Goal: Information Seeking & Learning: Learn about a topic

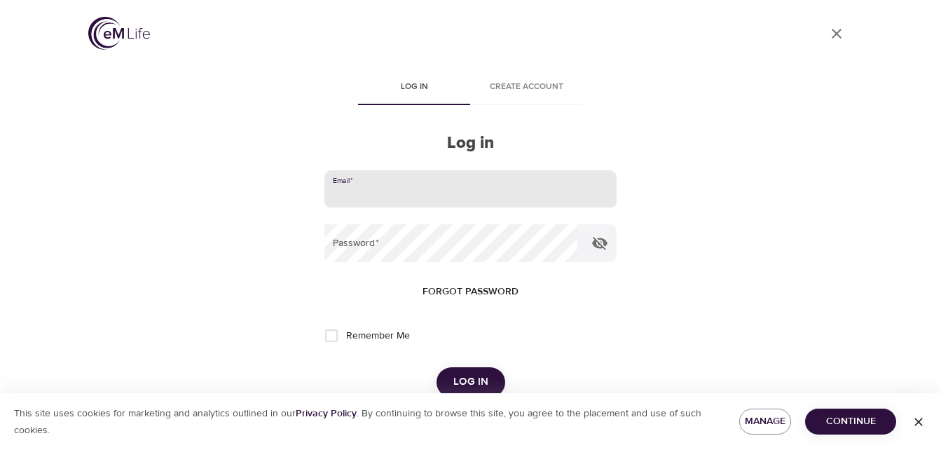
click at [439, 190] on input "email" at bounding box center [469, 189] width 291 height 38
type input "[EMAIL_ADDRESS][DOMAIN_NAME]"
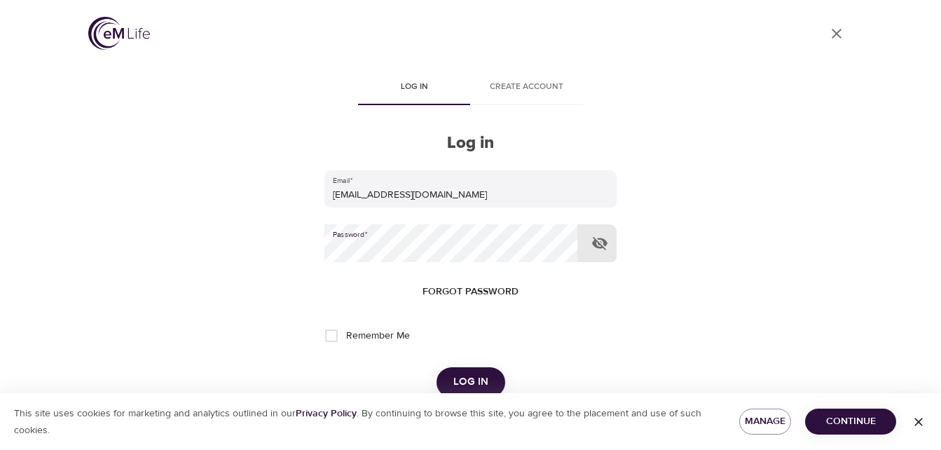
click at [326, 336] on input "Remember Me" at bounding box center [331, 335] width 29 height 29
checkbox input "true"
click at [467, 373] on span "Log in" at bounding box center [470, 382] width 35 height 18
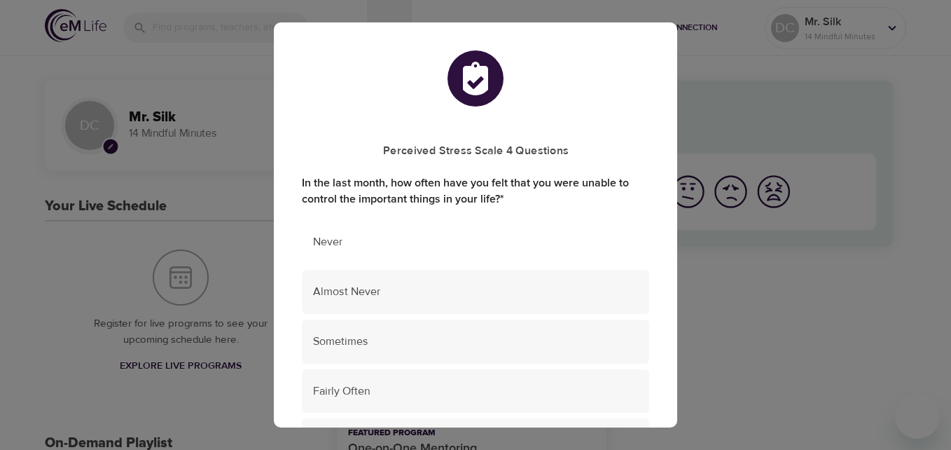
click at [337, 243] on span "Never" at bounding box center [475, 242] width 325 height 16
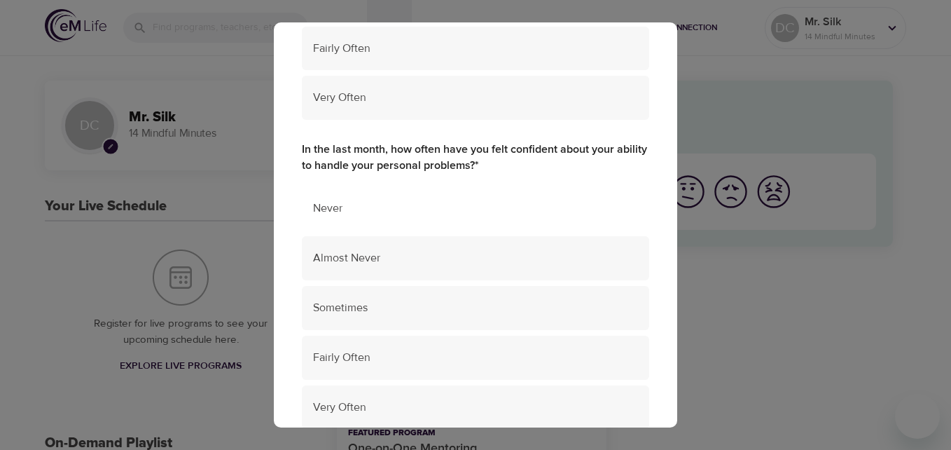
scroll to position [350, 0]
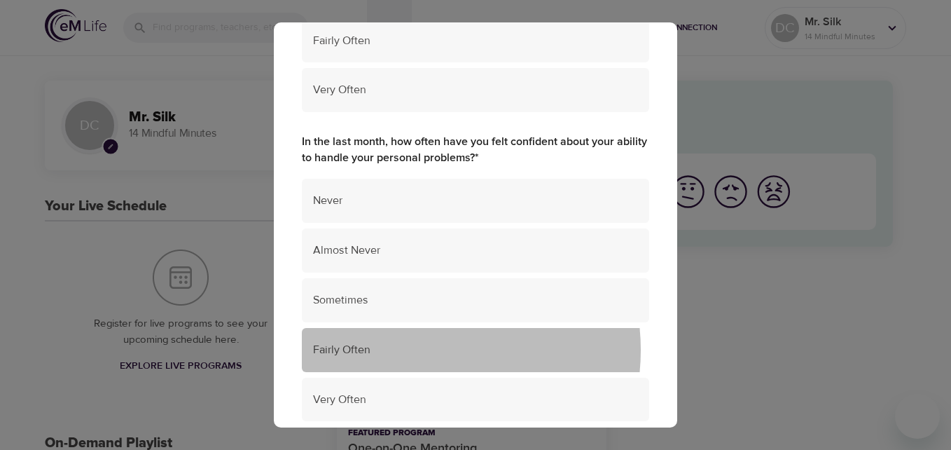
click at [413, 350] on span "Fairly Often" at bounding box center [475, 350] width 325 height 16
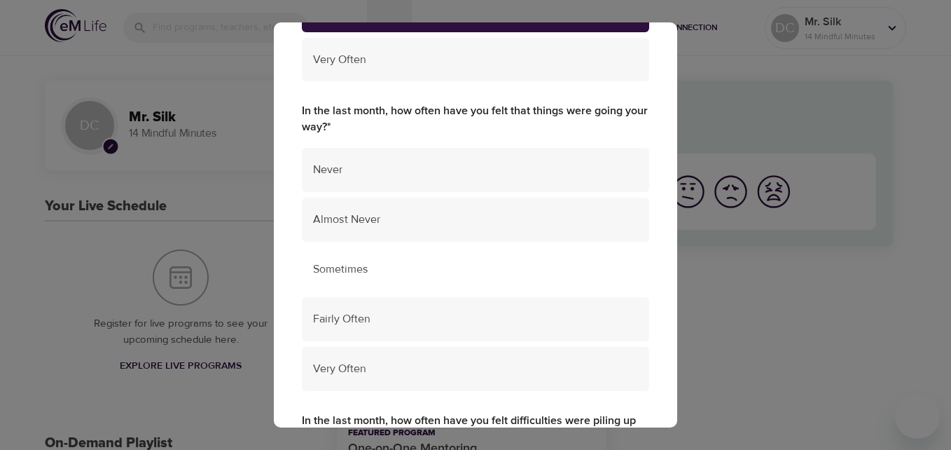
scroll to position [706, 0]
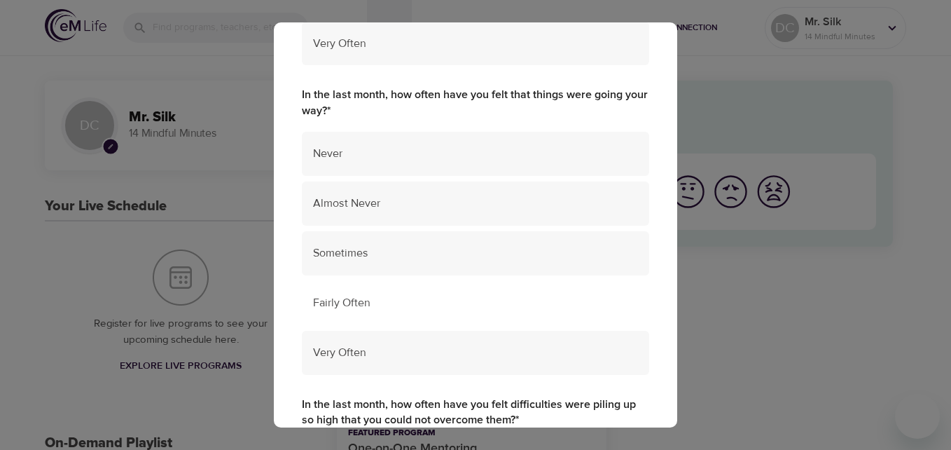
click at [371, 306] on span "Fairly Often" at bounding box center [475, 303] width 325 height 16
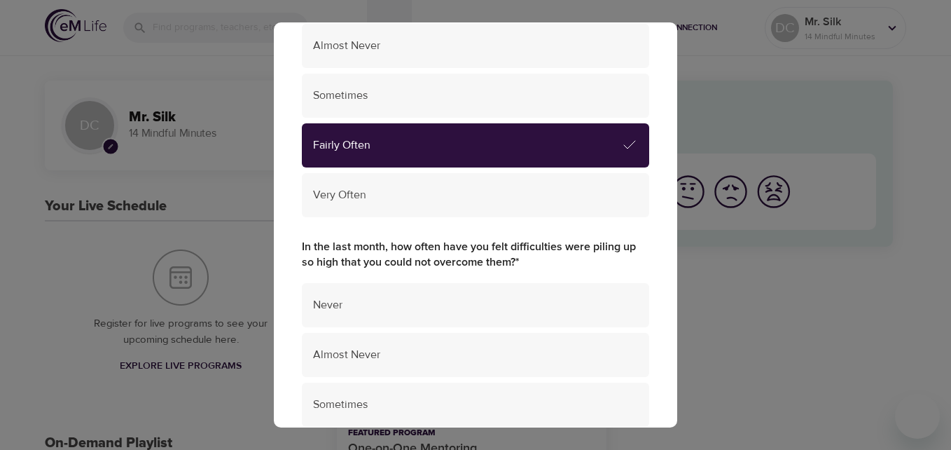
scroll to position [916, 0]
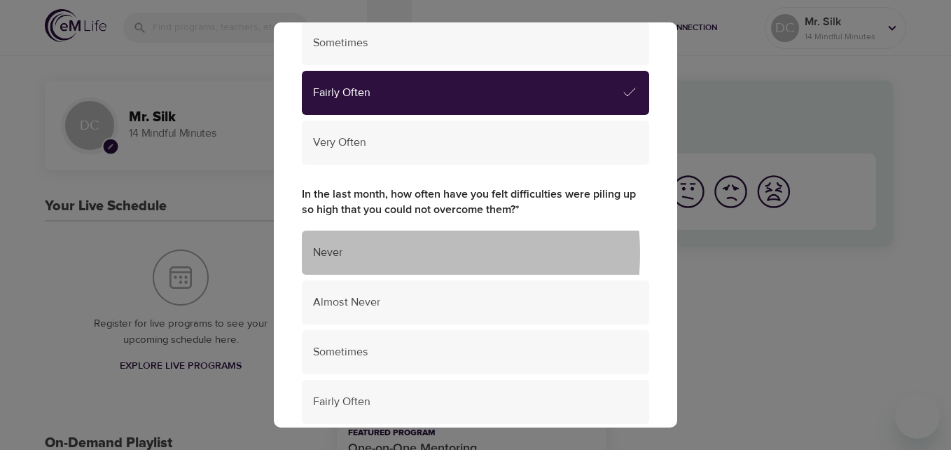
click at [376, 253] on span "Never" at bounding box center [475, 253] width 325 height 16
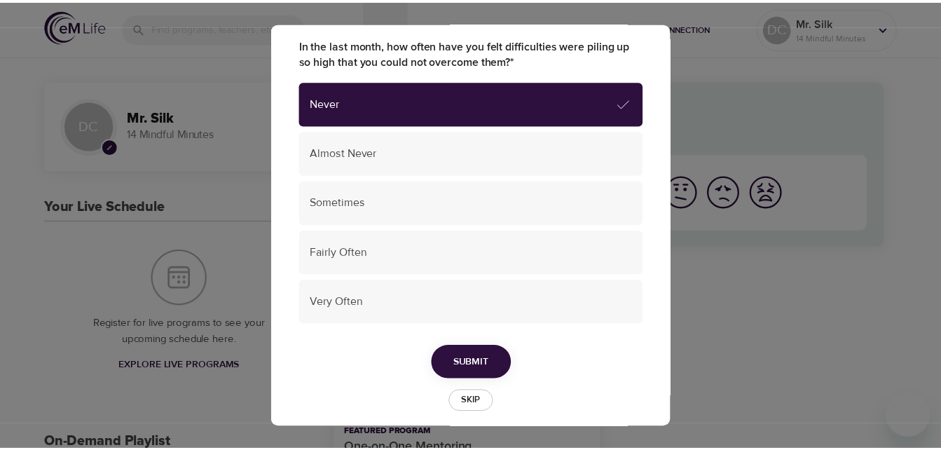
scroll to position [1079, 0]
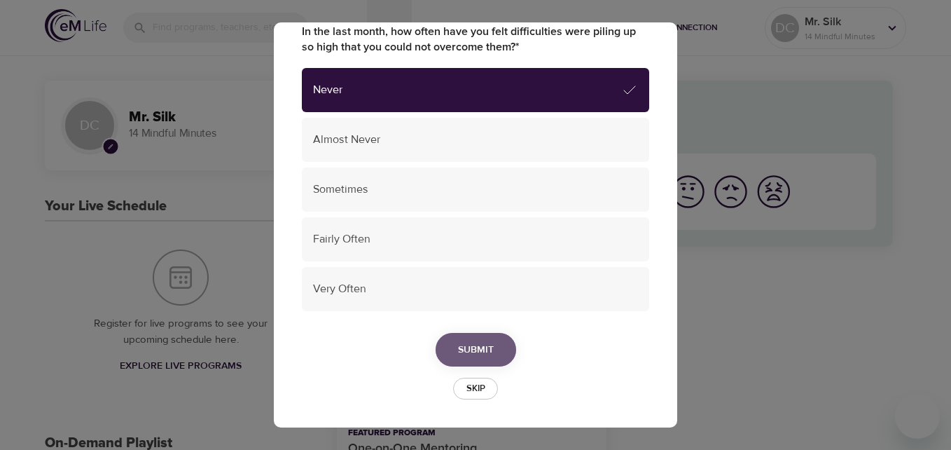
click at [469, 350] on span "Submit" at bounding box center [476, 350] width 36 height 18
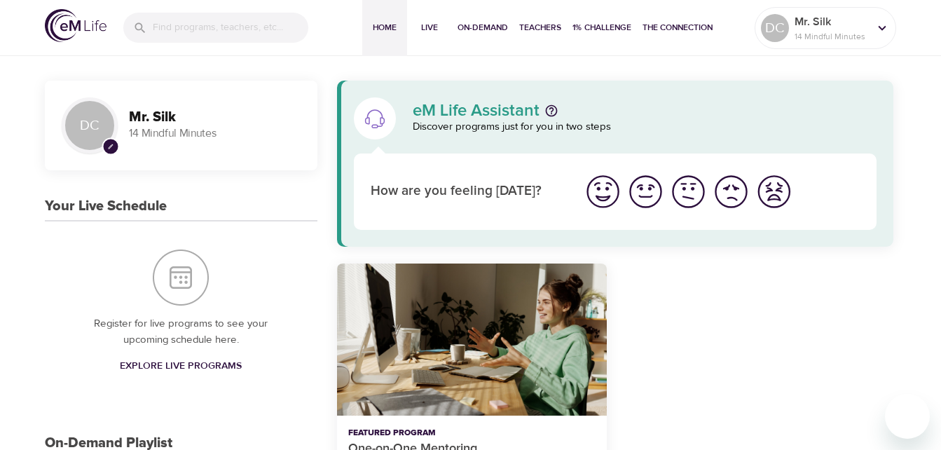
click at [650, 188] on img "I'm feeling good" at bounding box center [645, 191] width 39 height 39
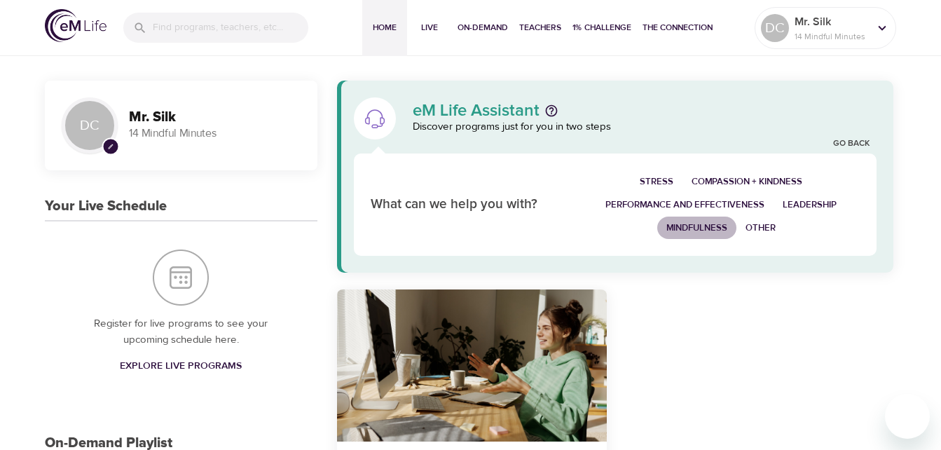
click at [703, 227] on span "Mindfulness" at bounding box center [696, 228] width 61 height 16
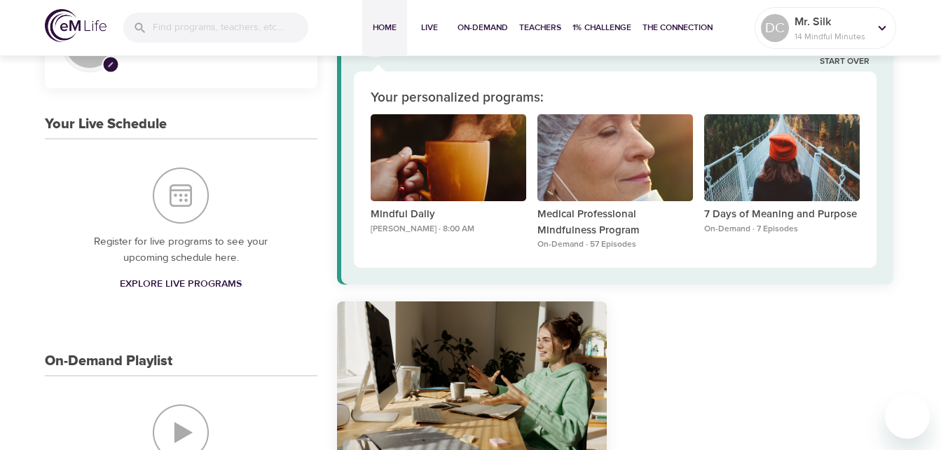
scroll to position [70, 0]
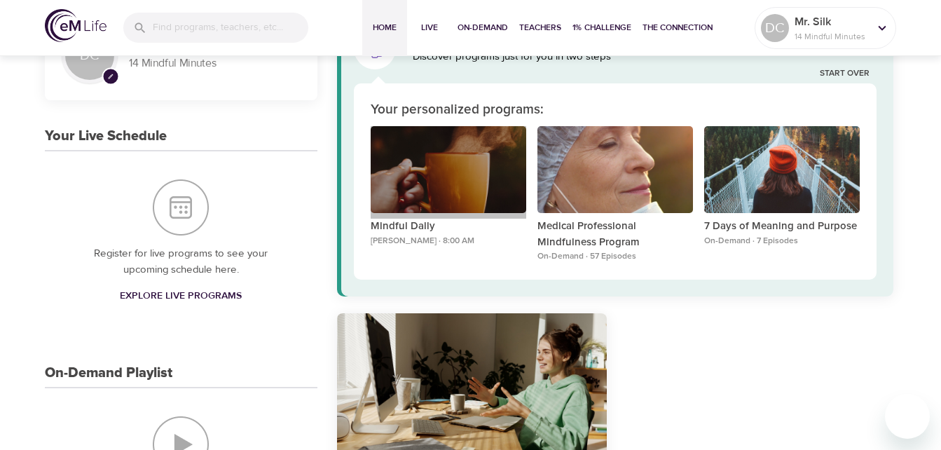
click at [431, 183] on div "Mindful Daily" at bounding box center [449, 170] width 156 height 88
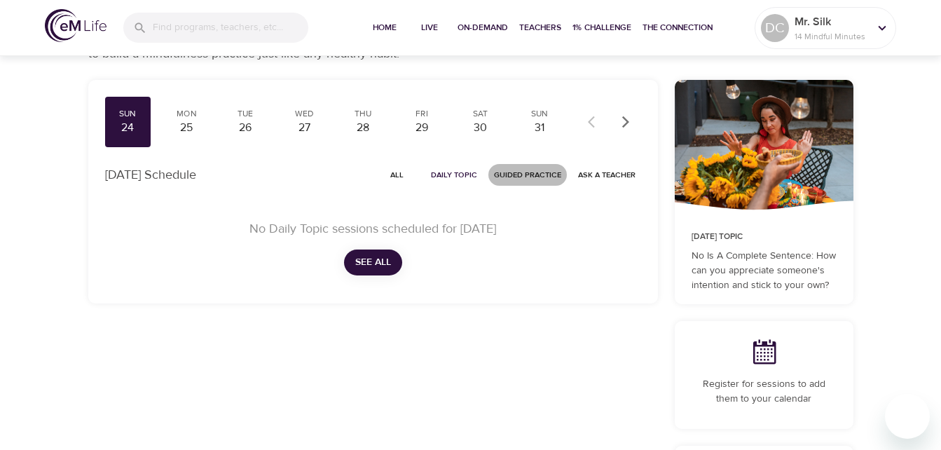
click at [517, 170] on span "Guided Practice" at bounding box center [527, 174] width 67 height 13
click at [518, 168] on span "Guided Practice" at bounding box center [527, 174] width 67 height 13
click at [362, 264] on span "See All" at bounding box center [373, 263] width 36 height 18
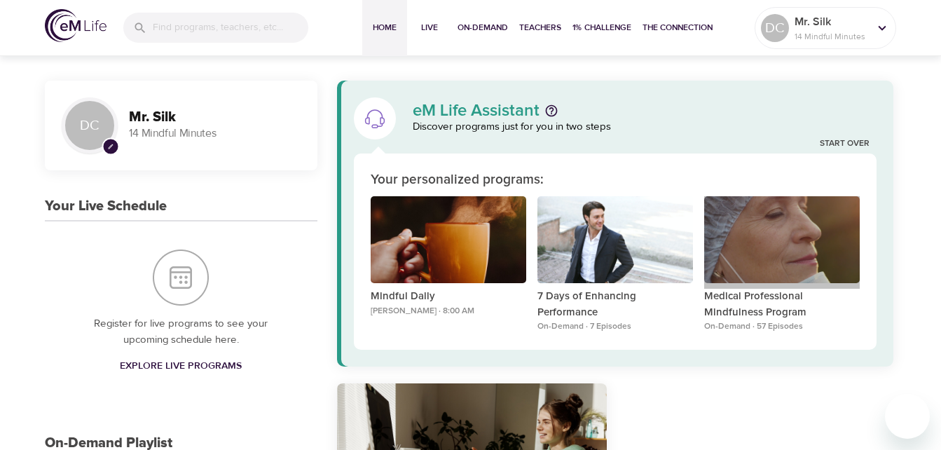
click at [769, 247] on div "Medical Professional Mindfulness Program" at bounding box center [782, 240] width 156 height 88
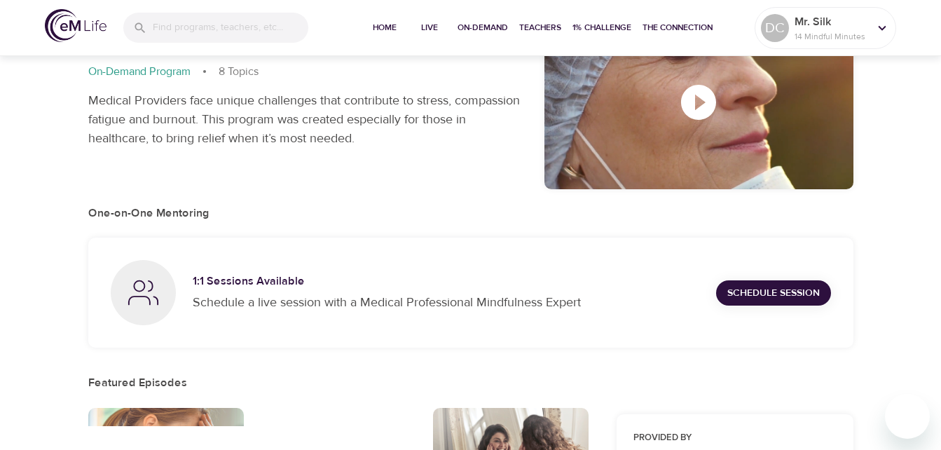
scroll to position [70, 0]
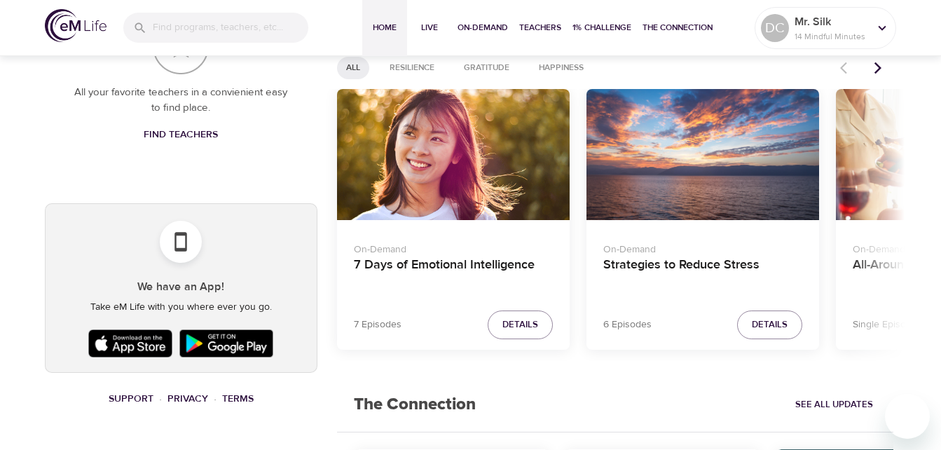
scroll to position [649, 0]
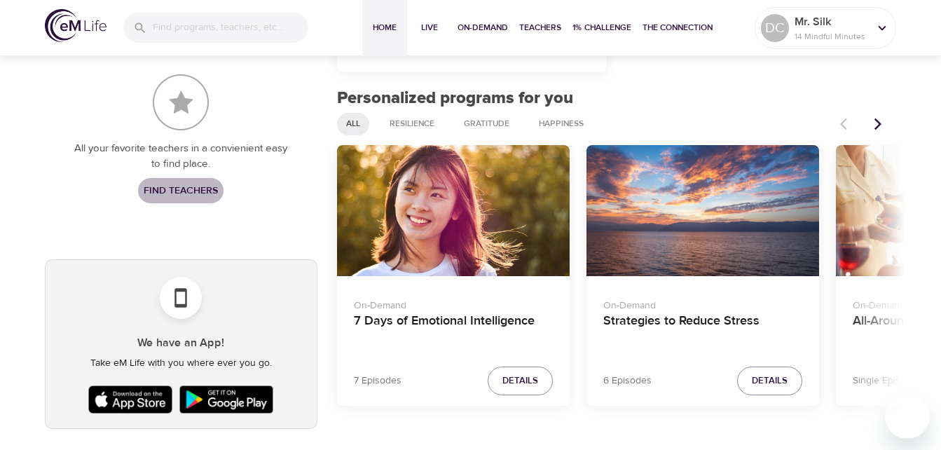
click at [159, 185] on span "Find Teachers" at bounding box center [181, 191] width 74 height 18
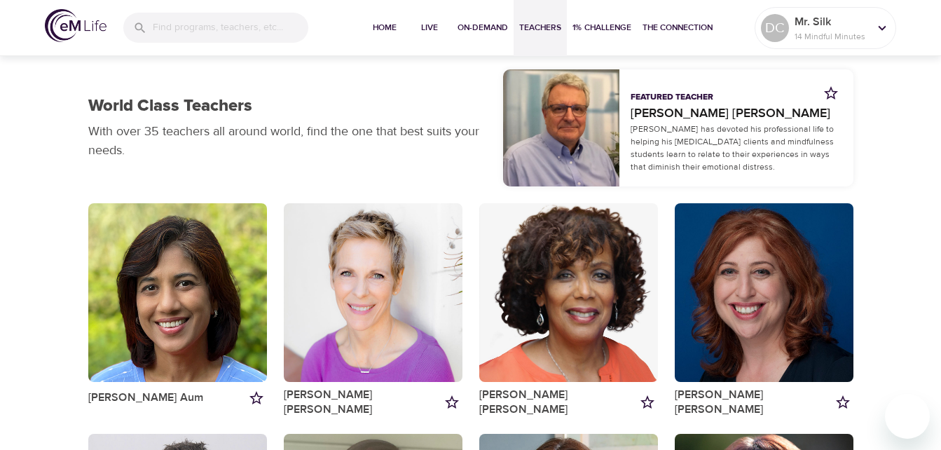
click at [550, 132] on div "button" at bounding box center [561, 127] width 117 height 117
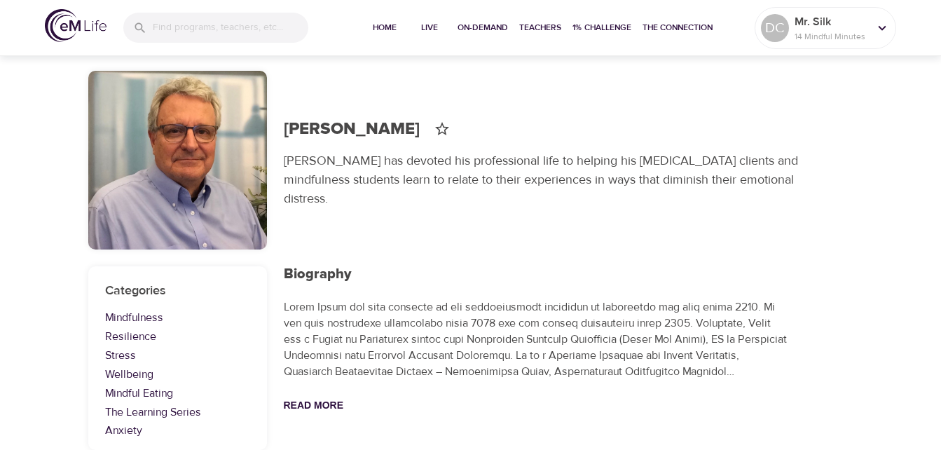
scroll to position [49, 0]
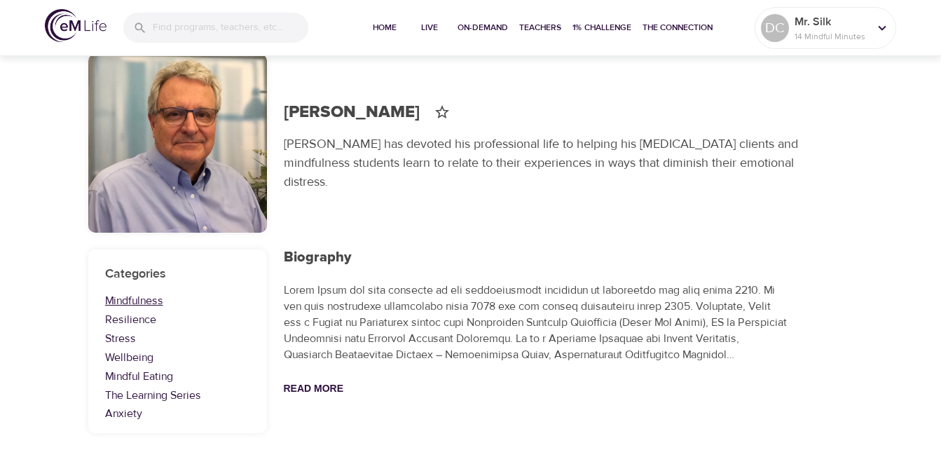
click at [143, 296] on link "Mindfulness" at bounding box center [177, 301] width 145 height 16
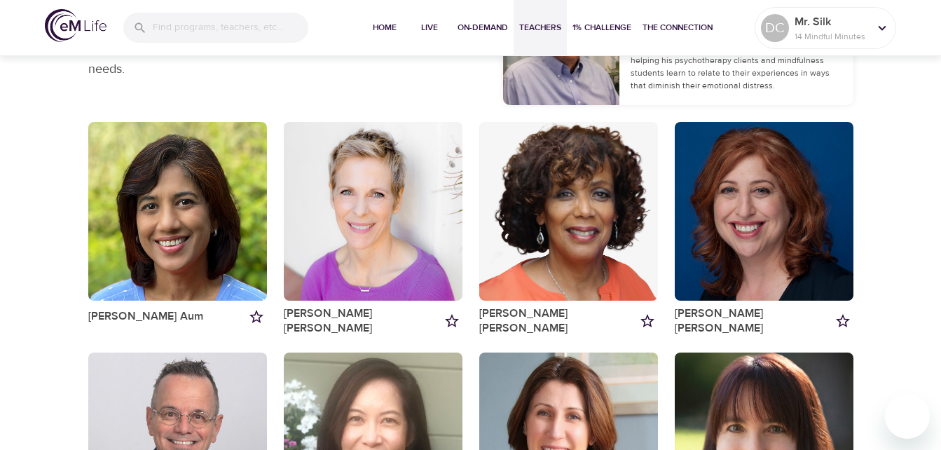
scroll to position [70, 0]
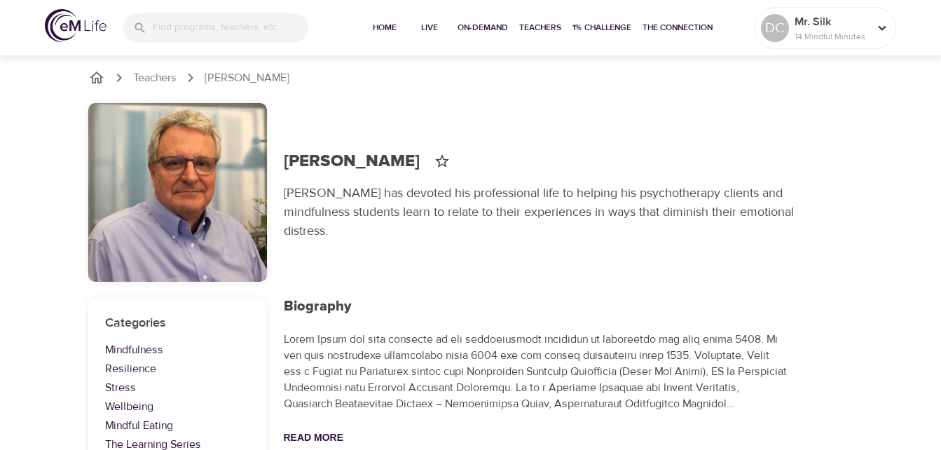
scroll to position [49, 0]
